Goal: Navigation & Orientation: Find specific page/section

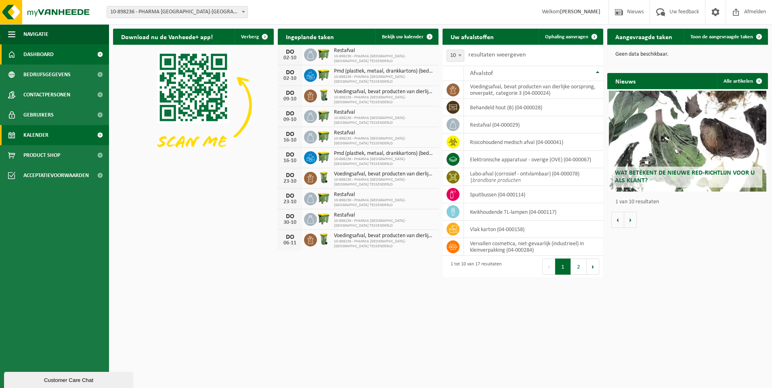
click at [45, 133] on span "Kalender" at bounding box center [35, 135] width 25 height 20
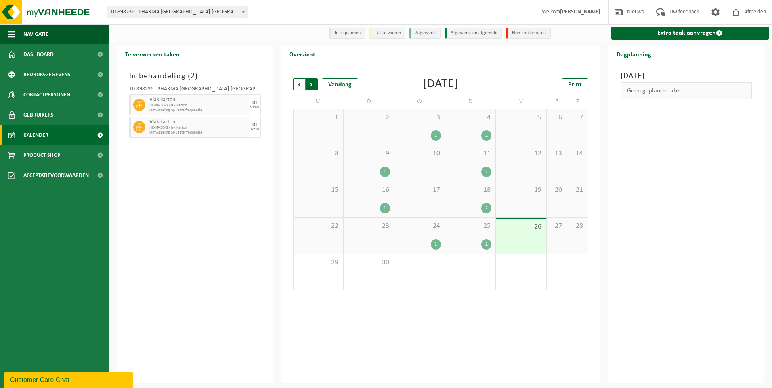
click at [300, 86] on span "Vorige" at bounding box center [299, 84] width 12 height 12
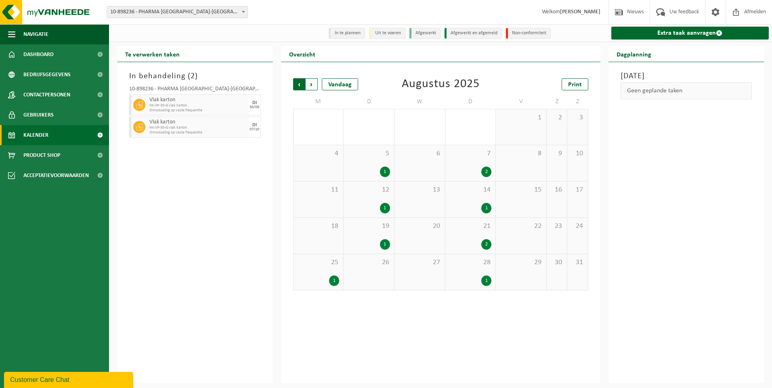
click at [310, 86] on span "Volgende" at bounding box center [312, 84] width 12 height 12
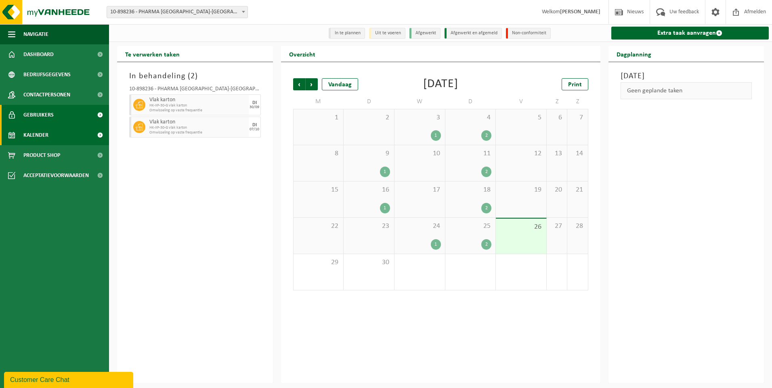
click at [71, 119] on link "Gebruikers" at bounding box center [54, 115] width 109 height 20
